Goal: Check status: Check status

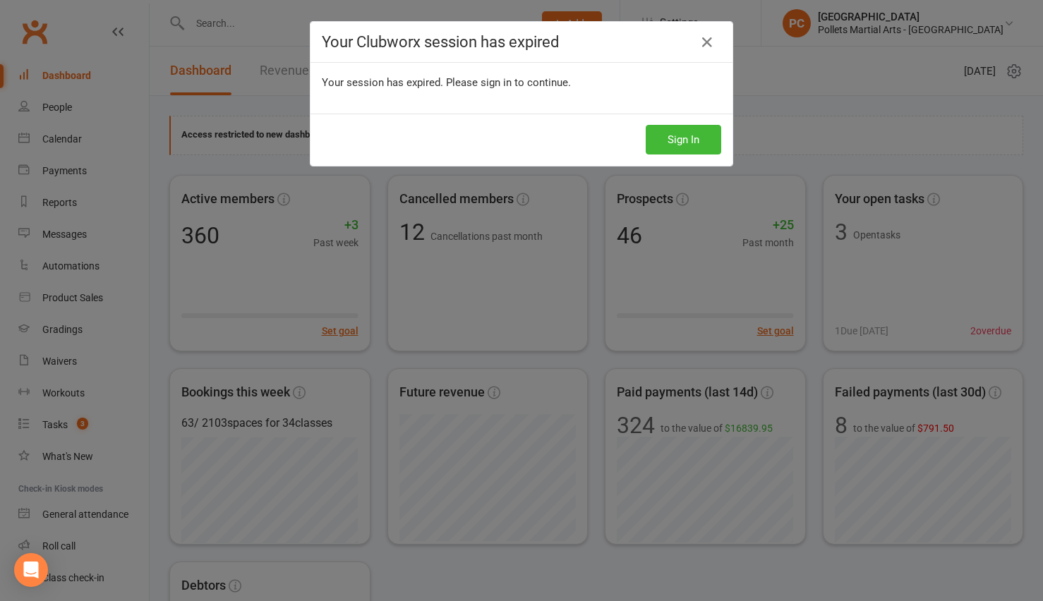
click at [681, 138] on button "Sign In" at bounding box center [684, 140] width 76 height 30
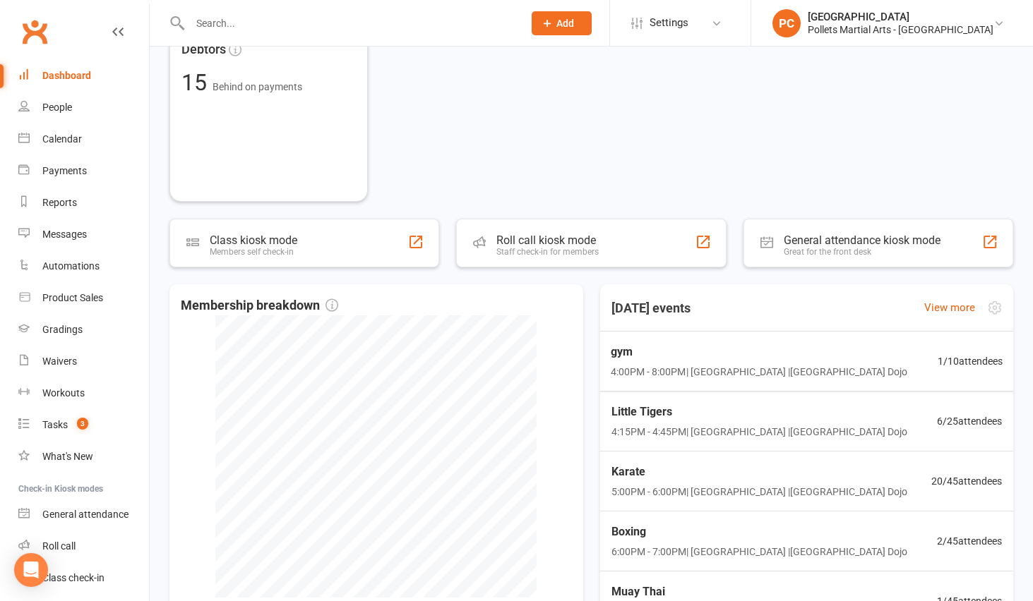
scroll to position [678, 0]
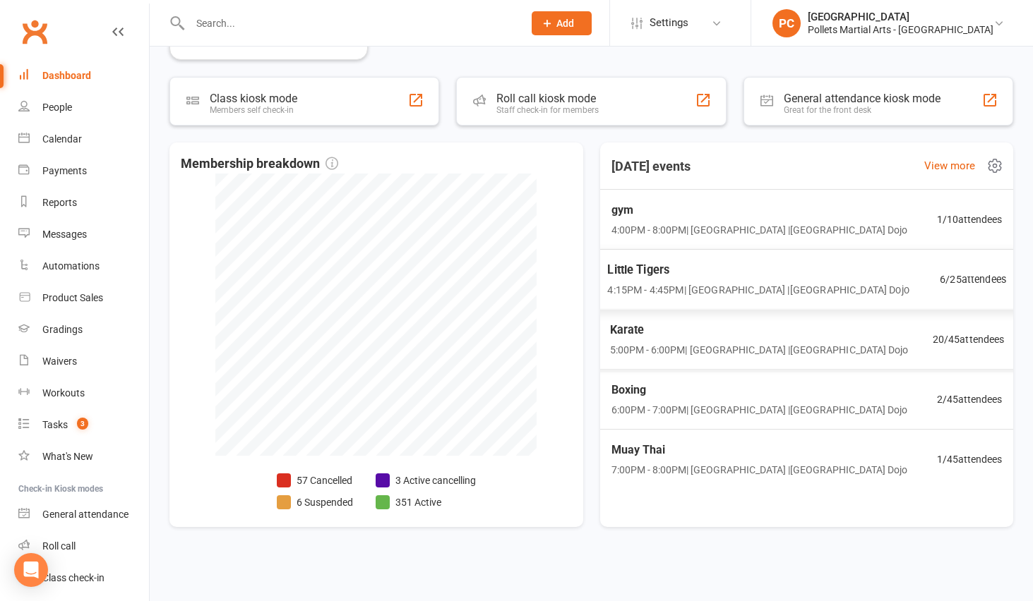
click at [894, 273] on div "Little Tigers 4:15PM - 4:45PM | Pollets Castle Hill | Castle Hill Dojo 6 / 25 a…" at bounding box center [805, 279] width 433 height 61
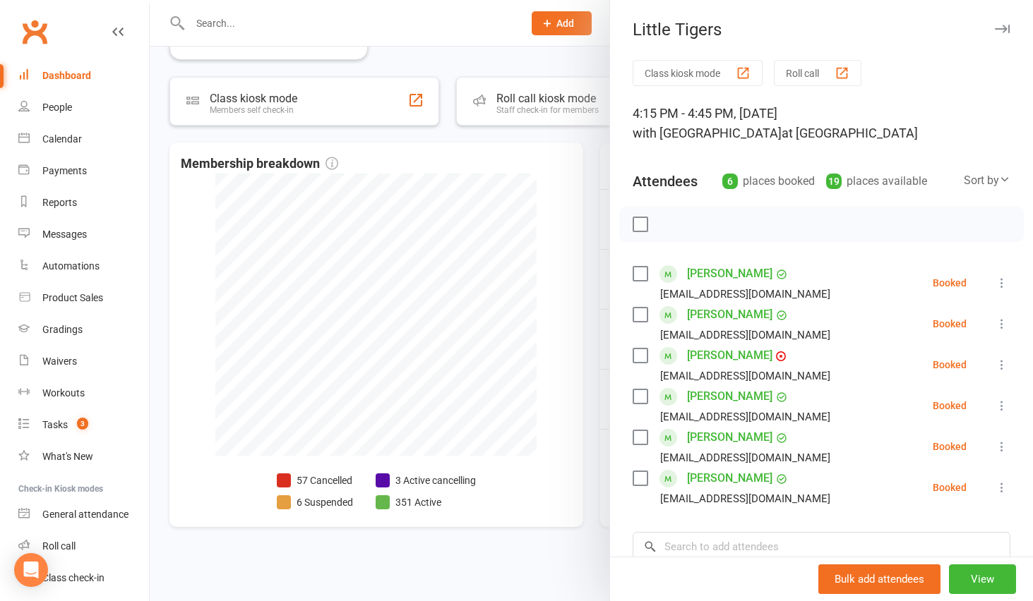
click at [726, 479] on link "Amelia Ronan" at bounding box center [729, 478] width 85 height 23
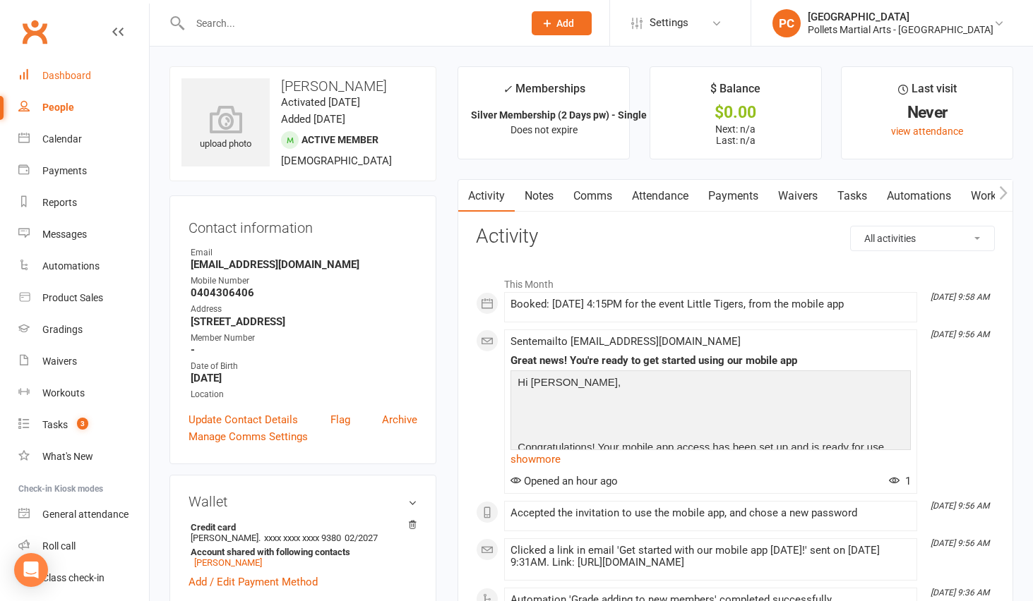
click at [78, 90] on link "Dashboard" at bounding box center [83, 76] width 131 height 32
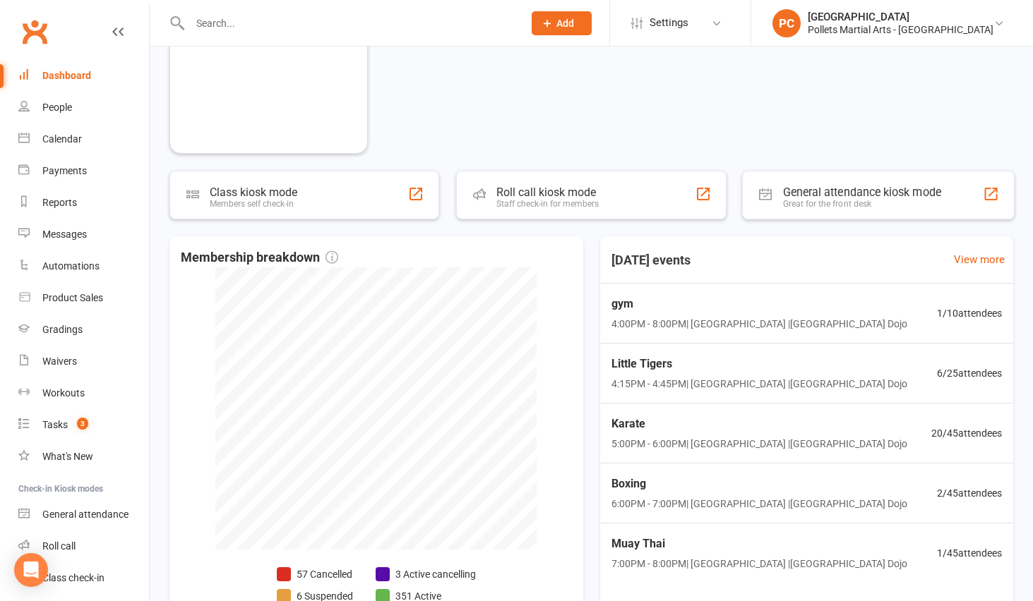
scroll to position [594, 0]
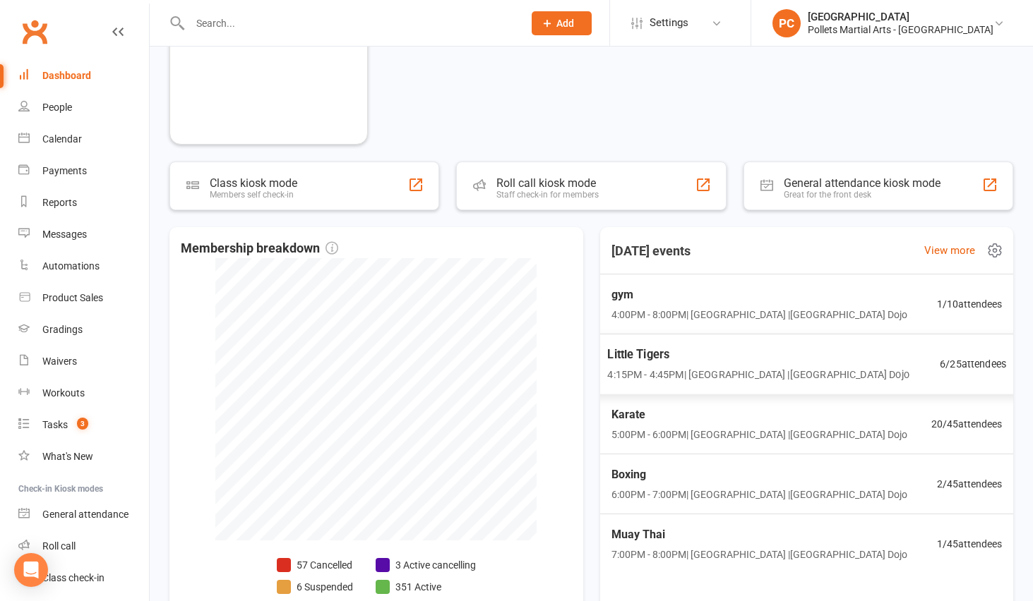
click at [826, 369] on span "4:15PM - 4:45PM | Pollets Castle Hill | Castle Hill Dojo" at bounding box center [757, 375] width 301 height 16
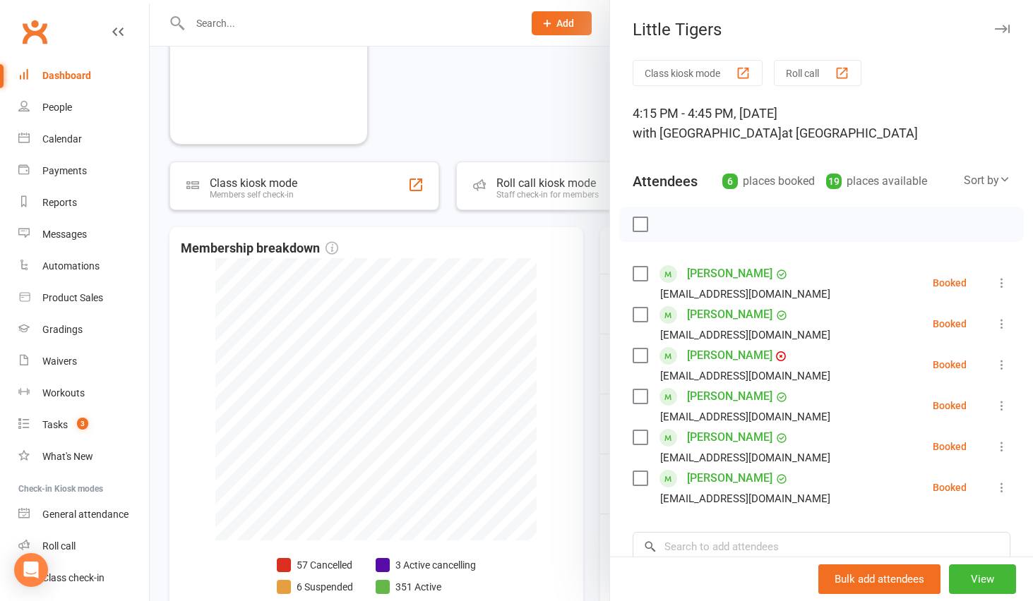
click at [594, 299] on div at bounding box center [591, 300] width 883 height 601
